Goal: Information Seeking & Learning: Check status

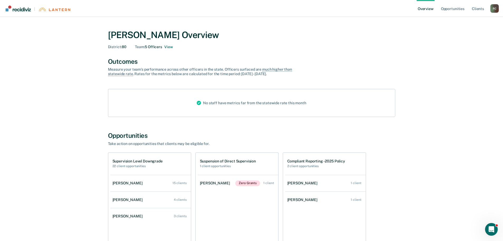
click at [150, 71] on div "Measure your team’s performance across other officer s in the state. Officer s …" at bounding box center [200, 71] width 185 height 9
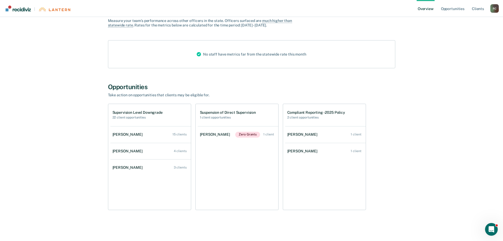
scroll to position [49, 0]
click at [125, 132] on div "[PERSON_NAME]" at bounding box center [129, 133] width 32 height 4
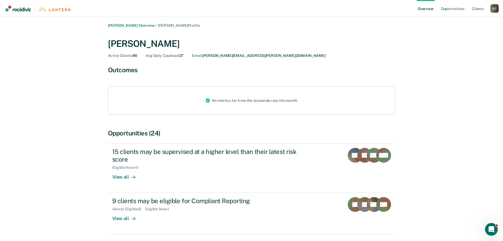
scroll to position [21, 0]
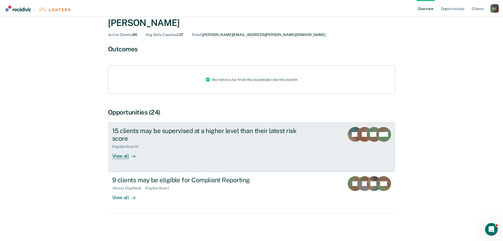
click at [121, 155] on div "View all" at bounding box center [127, 154] width 30 height 10
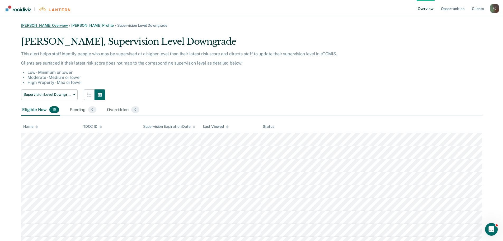
click at [54, 25] on link "[PERSON_NAME] Overview" at bounding box center [44, 25] width 47 height 4
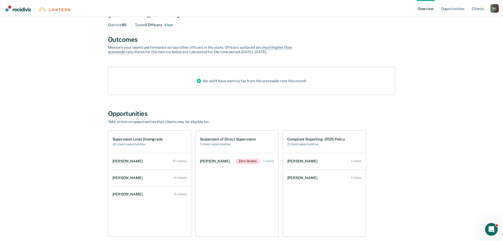
scroll to position [49, 0]
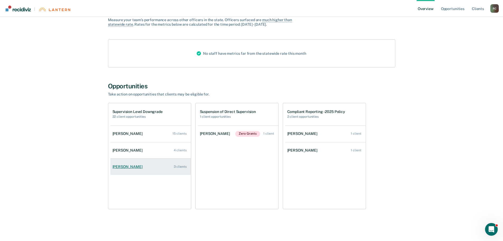
click at [128, 166] on div "[PERSON_NAME]" at bounding box center [129, 166] width 32 height 4
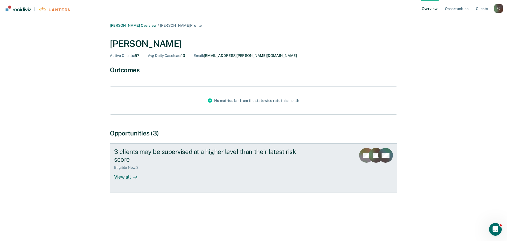
click at [126, 175] on div "View all" at bounding box center [129, 174] width 30 height 10
